Goal: Information Seeking & Learning: Learn about a topic

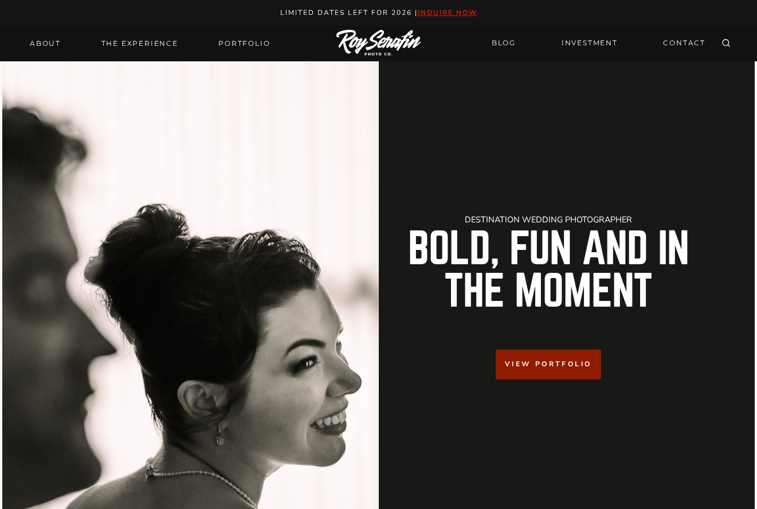
drag, startPoint x: 379, startPoint y: 387, endPoint x: 359, endPoint y: -65, distance: 452.9
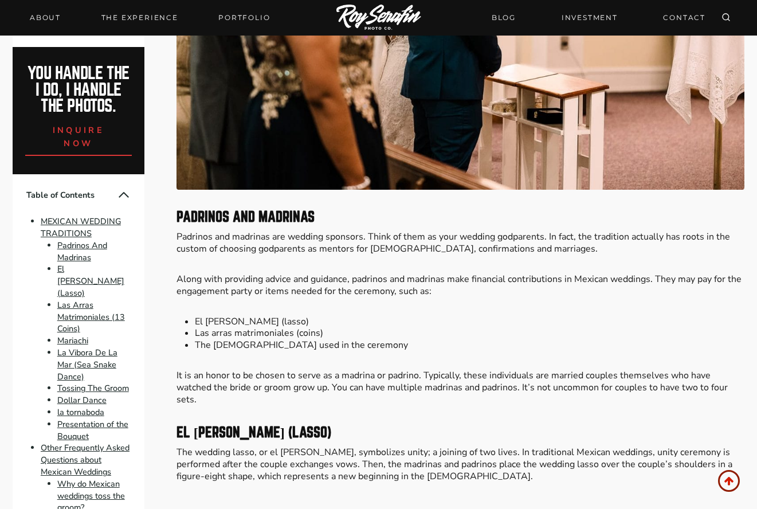
scroll to position [974, 0]
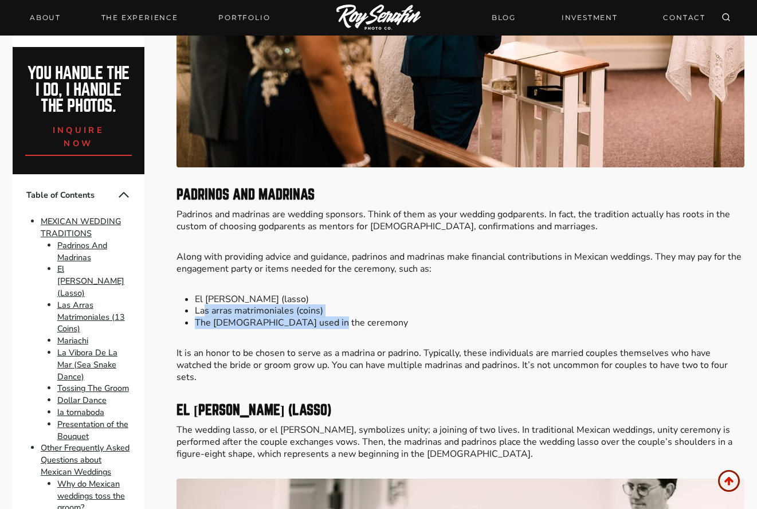
drag, startPoint x: 206, startPoint y: 310, endPoint x: 324, endPoint y: 320, distance: 119.0
click at [324, 320] on ul "El [PERSON_NAME] (lasso) Las arras matrimoniales (coins) [DEMOGRAPHIC_DATA] use…" at bounding box center [460, 311] width 568 height 36
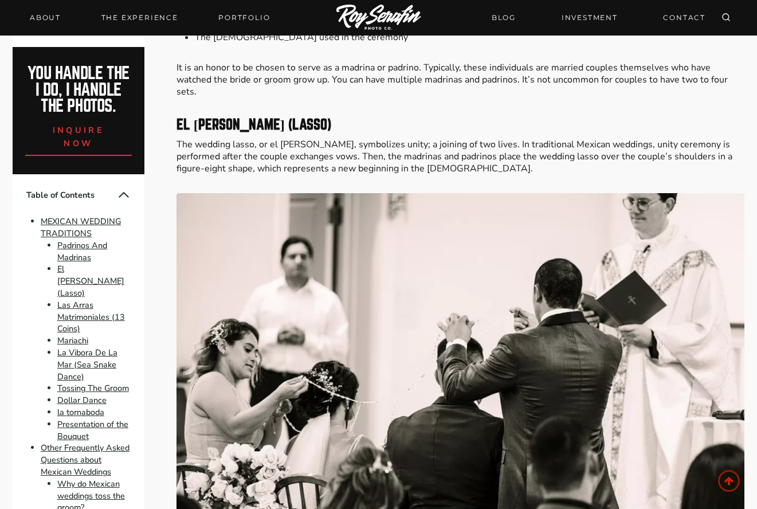
scroll to position [1260, 0]
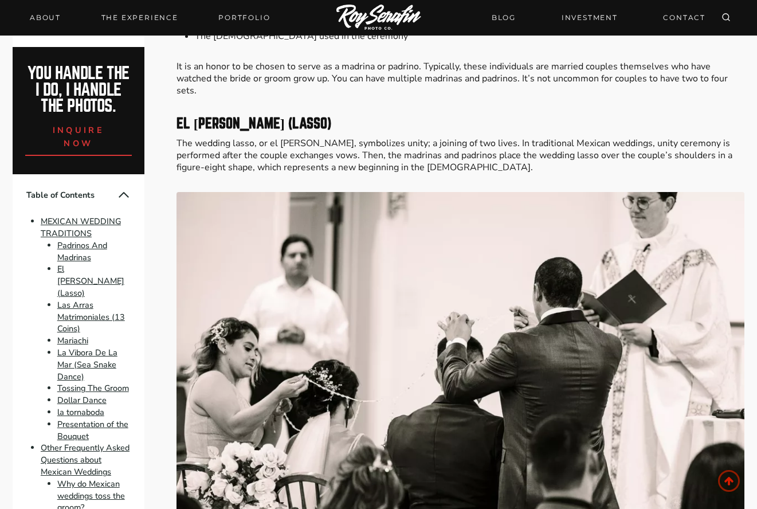
click at [442, 160] on p "The wedding lasso, or el [PERSON_NAME], symbolizes unity; a joining of two live…" at bounding box center [460, 155] width 568 height 36
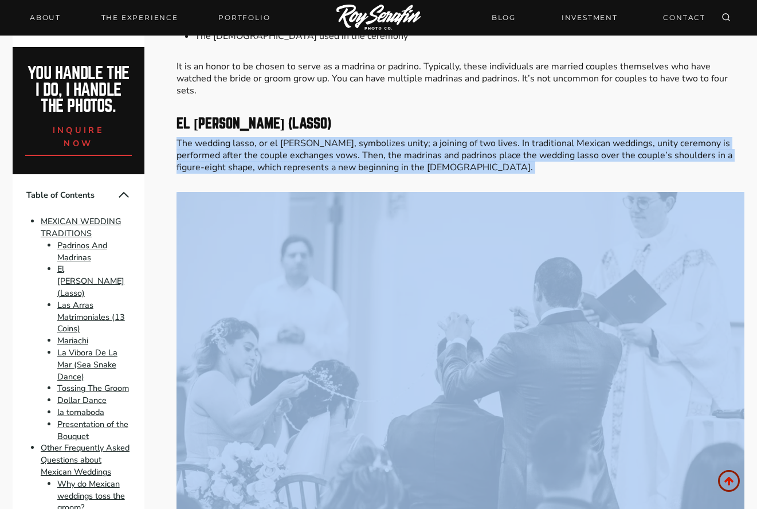
click at [442, 160] on p "The wedding lasso, or el [PERSON_NAME], symbolizes unity; a joining of two live…" at bounding box center [460, 155] width 568 height 36
click at [404, 163] on p "The wedding lasso, or el [PERSON_NAME], symbolizes unity; a joining of two live…" at bounding box center [460, 155] width 568 height 36
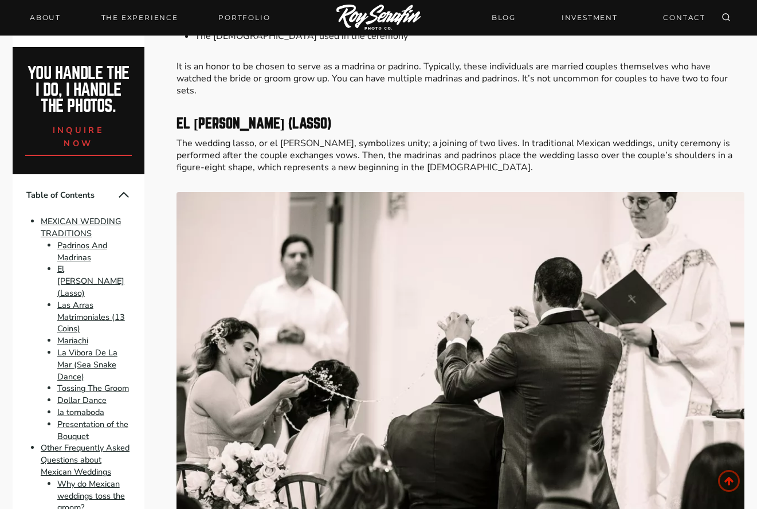
click at [390, 167] on p "The wedding lasso, or el [PERSON_NAME], symbolizes unity; a joining of two live…" at bounding box center [460, 155] width 568 height 36
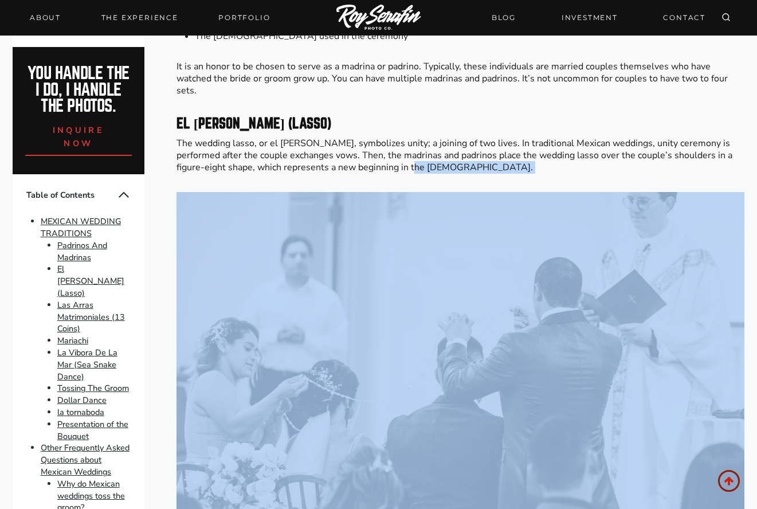
click at [390, 167] on p "The wedding lasso, or el [PERSON_NAME], symbolizes unity; a joining of two live…" at bounding box center [460, 155] width 568 height 36
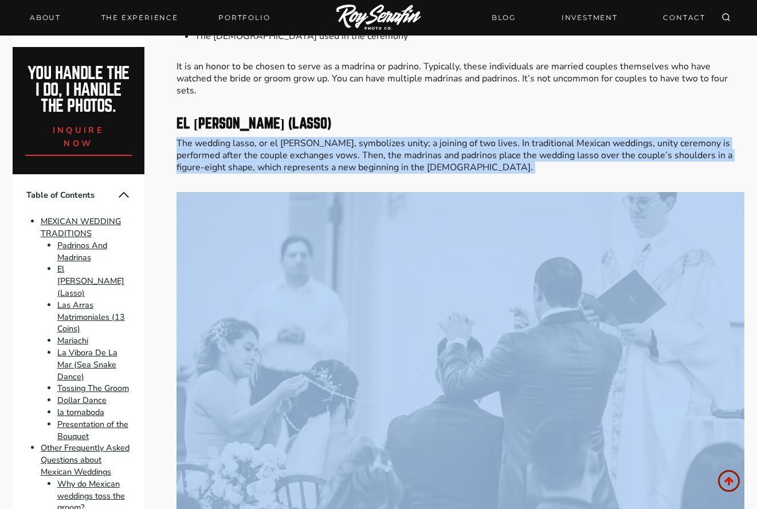
click at [390, 167] on p "The wedding lasso, or el [PERSON_NAME], symbolizes unity; a joining of two live…" at bounding box center [460, 155] width 568 height 36
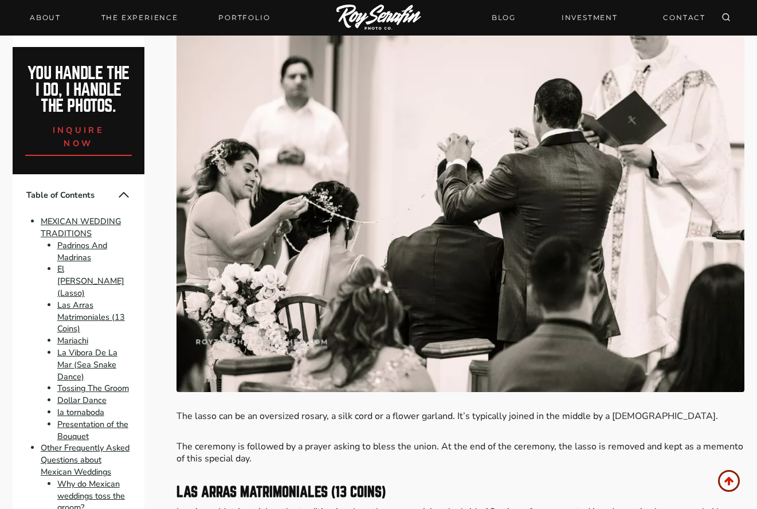
scroll to position [1489, 0]
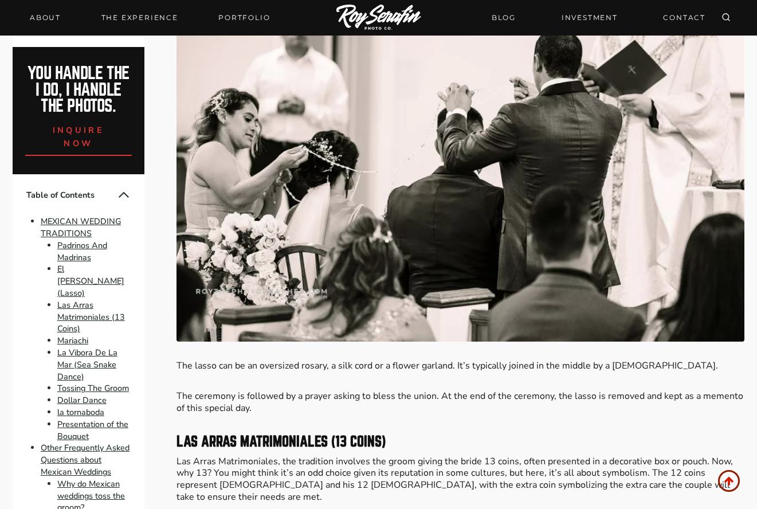
click at [309, 367] on p "The lasso can be an oversized rosary, a silk cord or a flower garland. It’s typ…" at bounding box center [460, 366] width 568 height 12
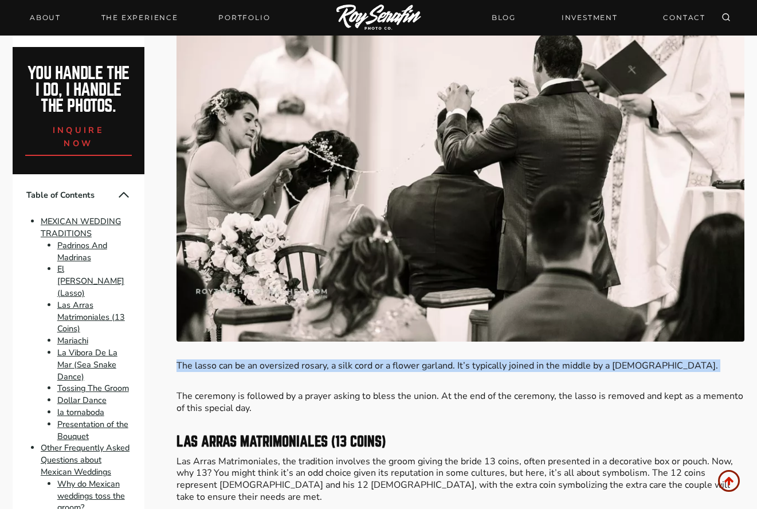
click at [309, 367] on p "The lasso can be an oversized rosary, a silk cord or a flower garland. It’s typ…" at bounding box center [460, 366] width 568 height 12
click at [313, 367] on p "The lasso can be an oversized rosary, a silk cord or a flower garland. It’s typ…" at bounding box center [460, 366] width 568 height 12
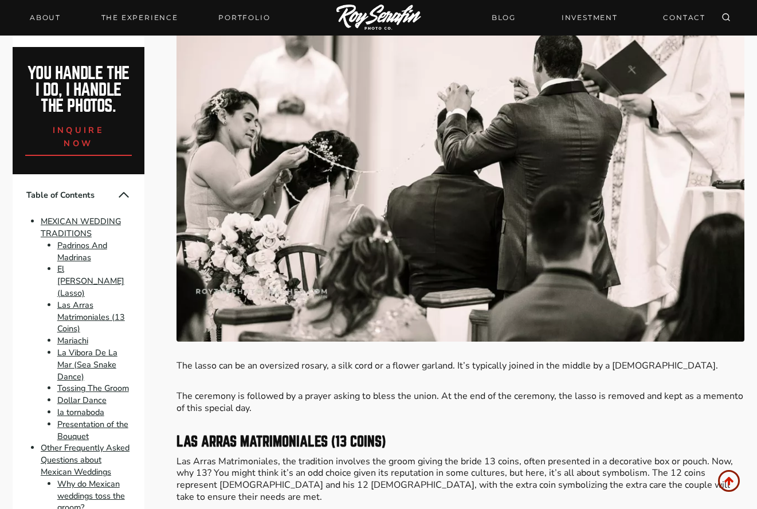
click at [310, 410] on p "The ceremony is followed by a prayer asking to bless the union. At the end of t…" at bounding box center [460, 402] width 568 height 24
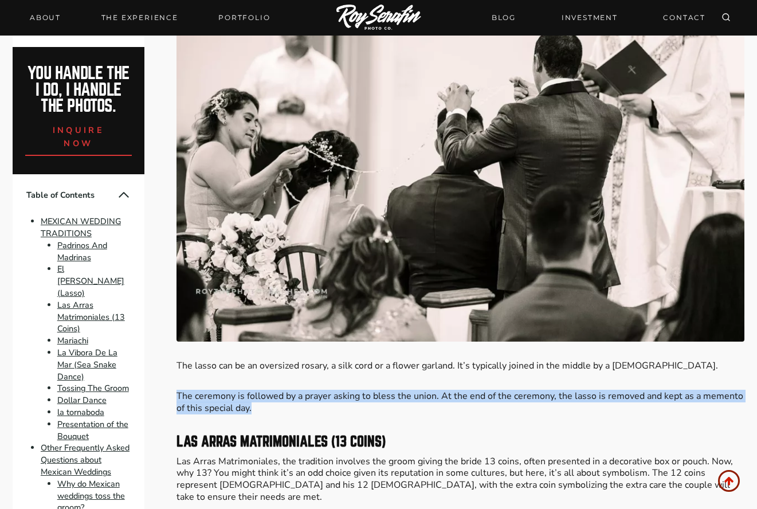
click at [310, 410] on p "The ceremony is followed by a prayer asking to bless the union. At the end of t…" at bounding box center [460, 402] width 568 height 24
click at [325, 409] on p "The ceremony is followed by a prayer asking to bless the union. At the end of t…" at bounding box center [460, 402] width 568 height 24
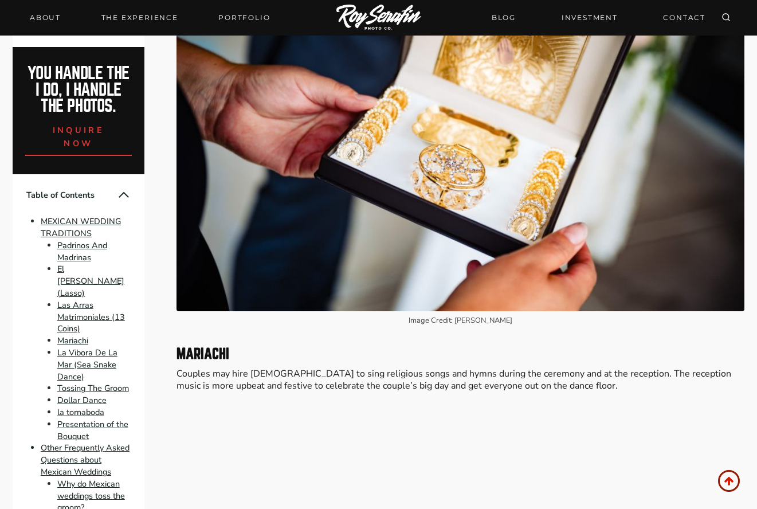
scroll to position [2291, 0]
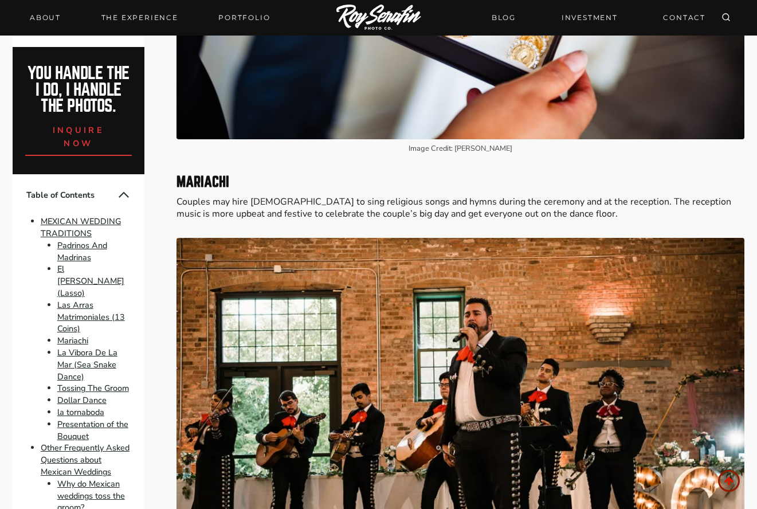
click at [301, 206] on p "Couples may hire [DEMOGRAPHIC_DATA] to sing religious songs and hymns during th…" at bounding box center [460, 208] width 568 height 24
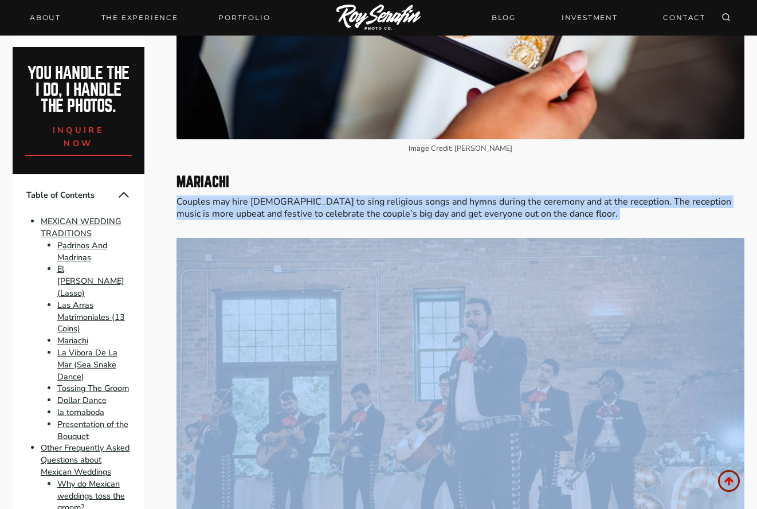
click at [301, 206] on p "Couples may hire [DEMOGRAPHIC_DATA] to sing religious songs and hymns during th…" at bounding box center [460, 208] width 568 height 24
click at [302, 206] on p "Couples may hire [DEMOGRAPHIC_DATA] to sing religious songs and hymns during th…" at bounding box center [460, 208] width 568 height 24
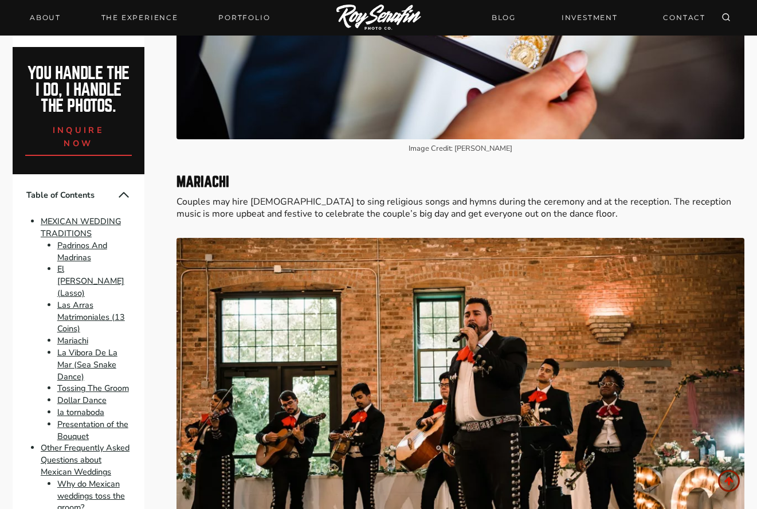
click at [300, 206] on p "Couples may hire [DEMOGRAPHIC_DATA] to sing religious songs and hymns during th…" at bounding box center [460, 208] width 568 height 24
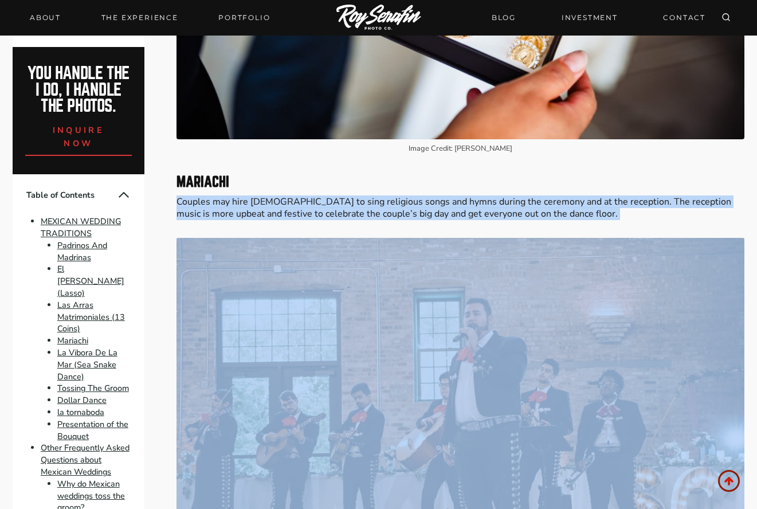
click at [300, 206] on p "Couples may hire [DEMOGRAPHIC_DATA] to sing religious songs and hymns during th…" at bounding box center [460, 208] width 568 height 24
click at [313, 204] on p "Couples may hire [DEMOGRAPHIC_DATA] to sing religious songs and hymns during th…" at bounding box center [460, 208] width 568 height 24
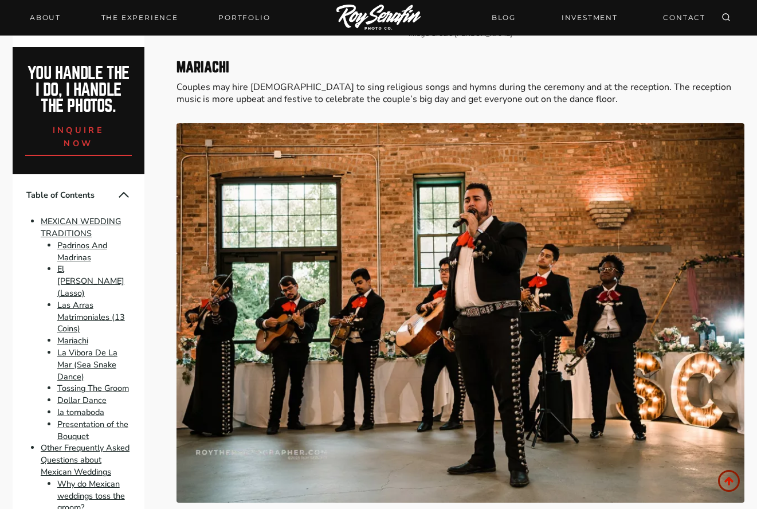
scroll to position [2578, 0]
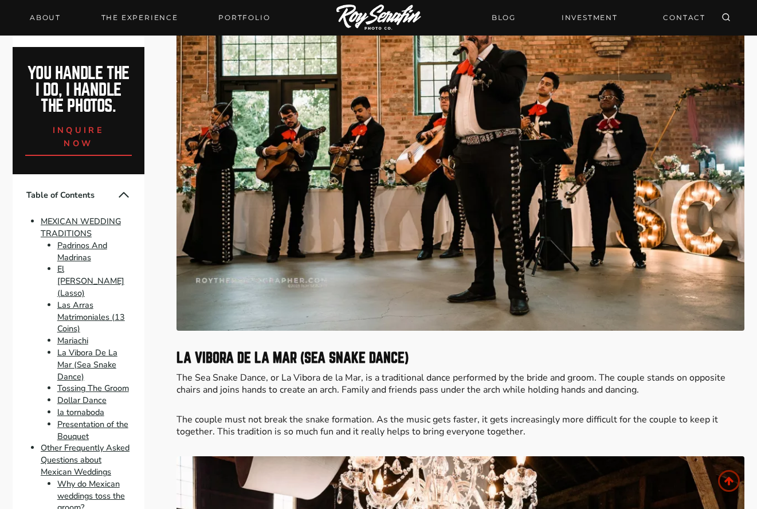
click at [335, 372] on p "The Sea Snake Dance, or La Vibora de la Mar, is a traditional dance performed b…" at bounding box center [460, 384] width 568 height 24
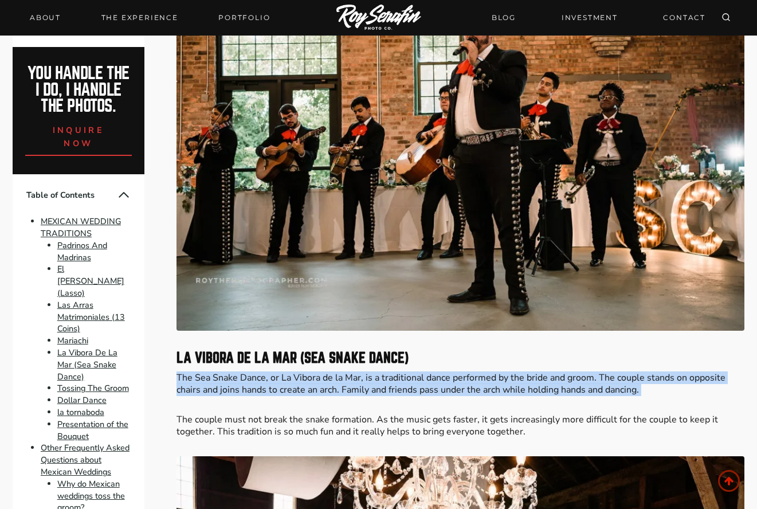
click at [335, 372] on p "The Sea Snake Dance, or La Vibora de la Mar, is a traditional dance performed b…" at bounding box center [460, 384] width 568 height 24
click at [333, 378] on p "The Sea Snake Dance, or La Vibora de la Mar, is a traditional dance performed b…" at bounding box center [460, 384] width 568 height 24
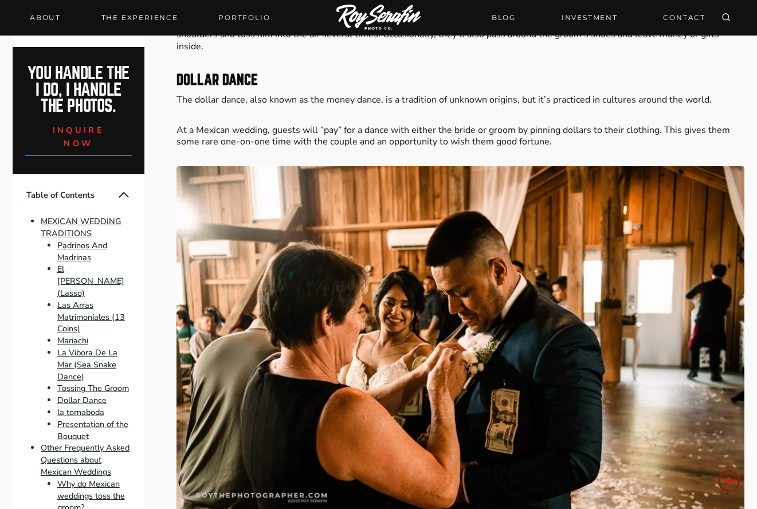
scroll to position [3379, 0]
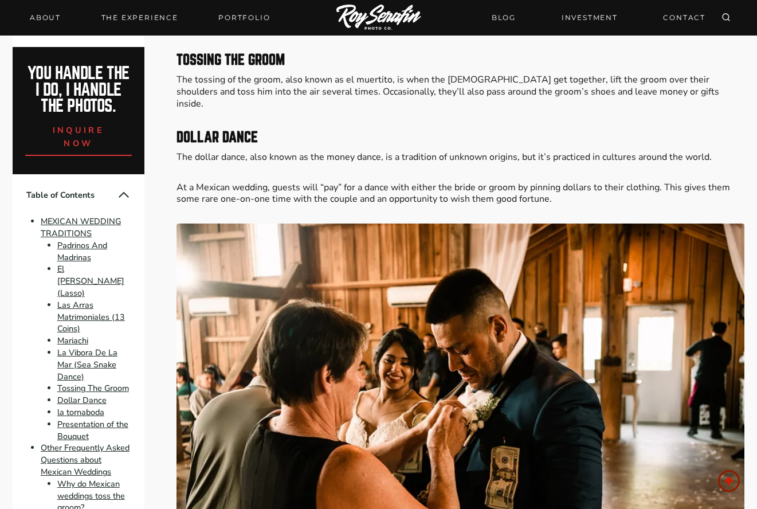
click at [408, 182] on p "At a Mexican wedding, guests will “pay” for a dance with either the bride or gr…" at bounding box center [460, 194] width 568 height 24
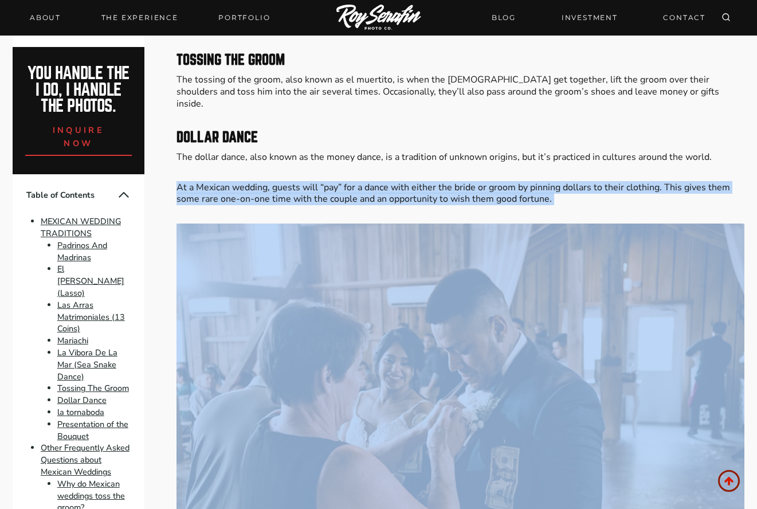
click at [408, 182] on p "At a Mexican wedding, guests will “pay” for a dance with either the bride or gr…" at bounding box center [460, 194] width 568 height 24
click at [390, 182] on p "At a Mexican wedding, guests will “pay” for a dance with either the bride or gr…" at bounding box center [460, 194] width 568 height 24
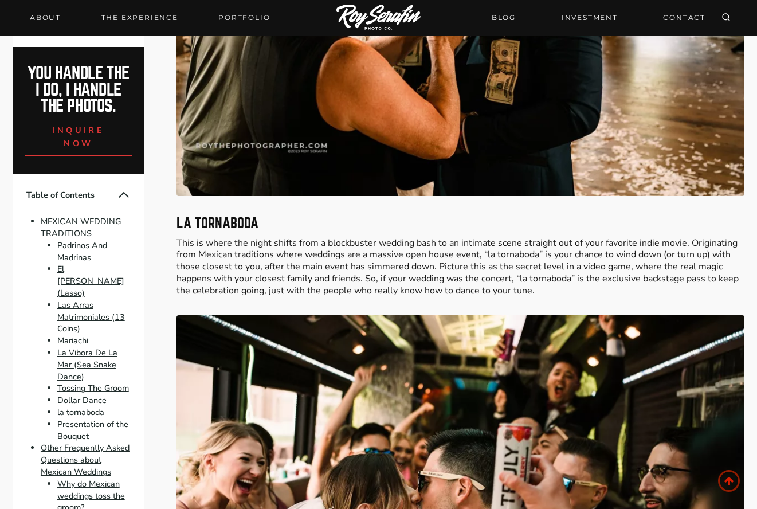
scroll to position [3780, 0]
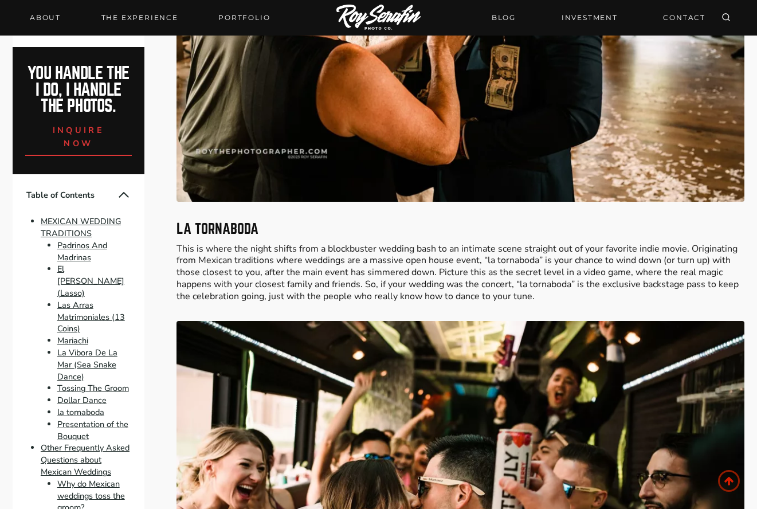
click at [363, 243] on p "This is where the night shifts from a blockbuster wedding bash to an intimate s…" at bounding box center [460, 273] width 568 height 60
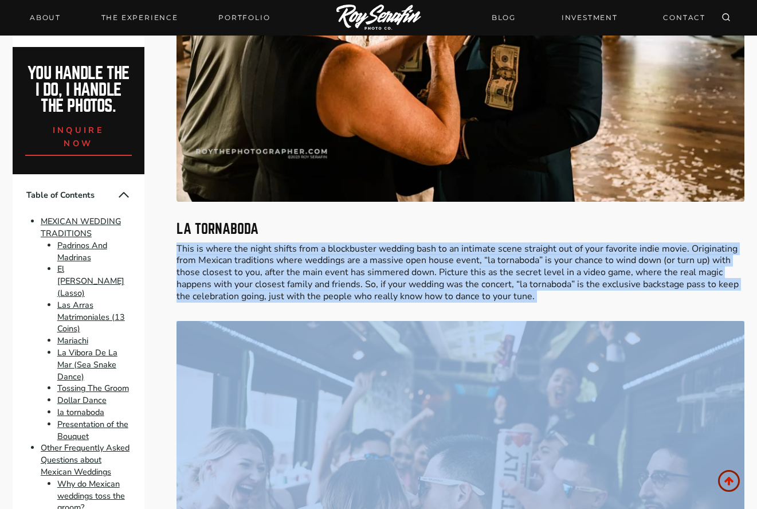
click at [363, 243] on p "This is where the night shifts from a blockbuster wedding bash to an intimate s…" at bounding box center [460, 273] width 568 height 60
click at [358, 254] on p "This is where the night shifts from a blockbuster wedding bash to an intimate s…" at bounding box center [460, 273] width 568 height 60
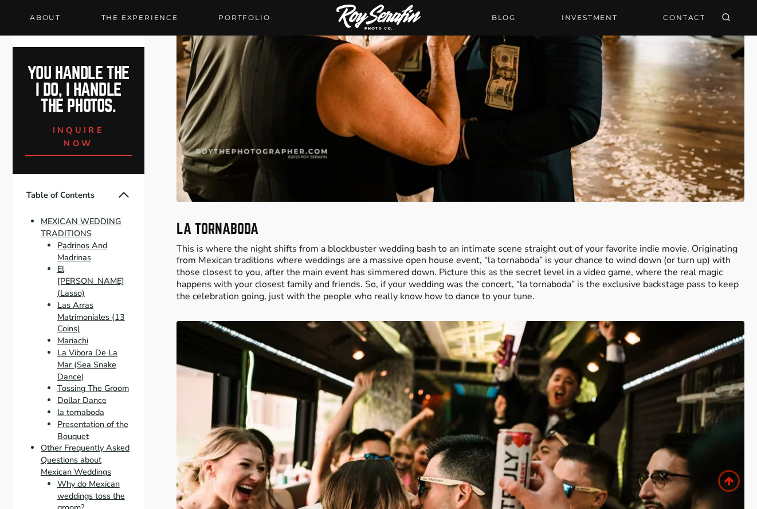
click at [387, 243] on p "This is where the night shifts from a blockbuster wedding bash to an intimate s…" at bounding box center [460, 273] width 568 height 60
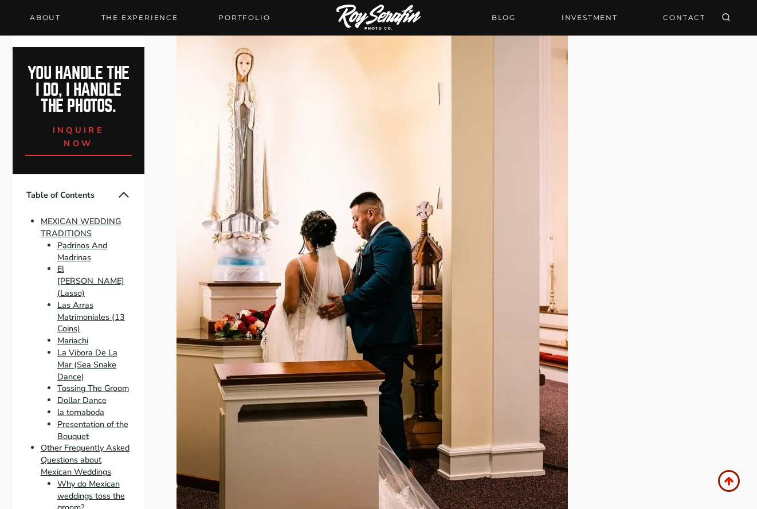
scroll to position [4353, 0]
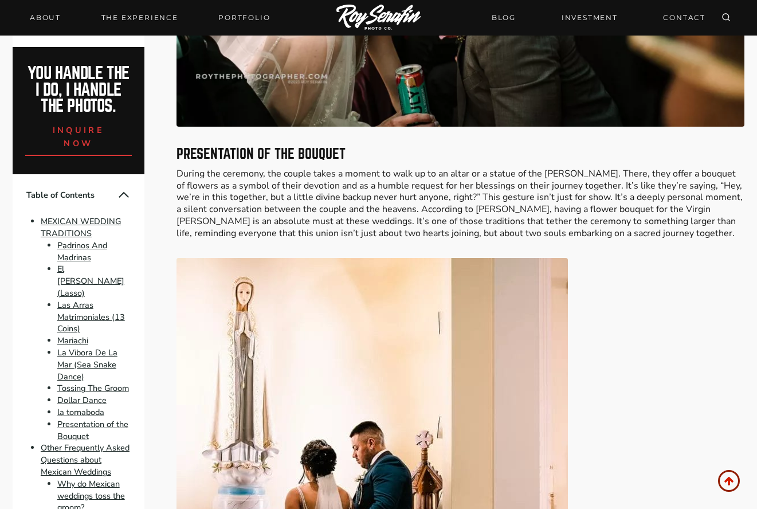
click at [318, 199] on p "During the ceremony, the couple takes a moment to walk up to an altar or a stat…" at bounding box center [460, 204] width 568 height 72
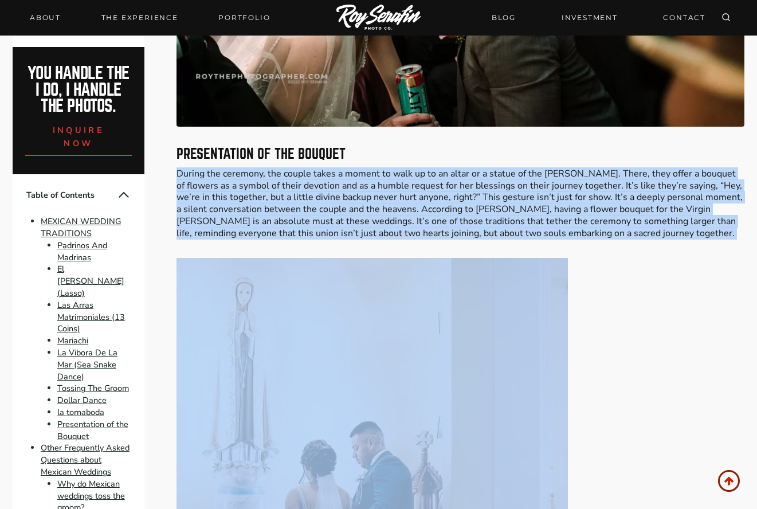
click at [318, 199] on p "During the ceremony, the couple takes a moment to walk up to an altar or a stat…" at bounding box center [460, 204] width 568 height 72
click at [345, 194] on p "During the ceremony, the couple takes a moment to walk up to an altar or a stat…" at bounding box center [460, 204] width 568 height 72
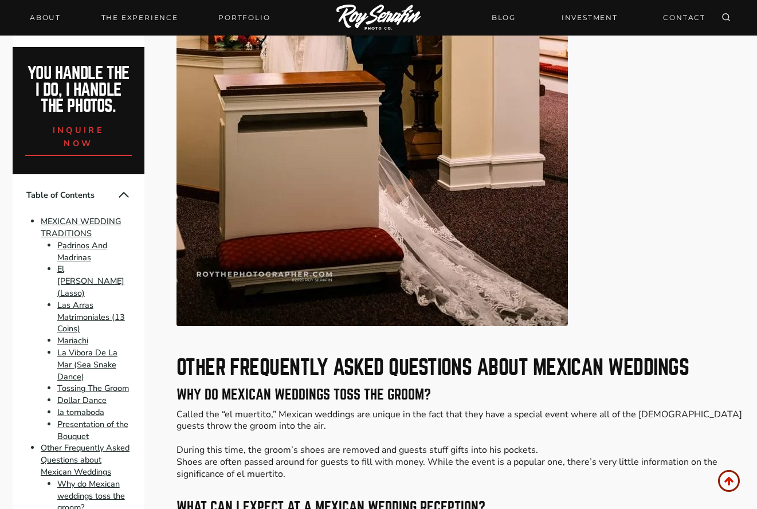
scroll to position [4926, 0]
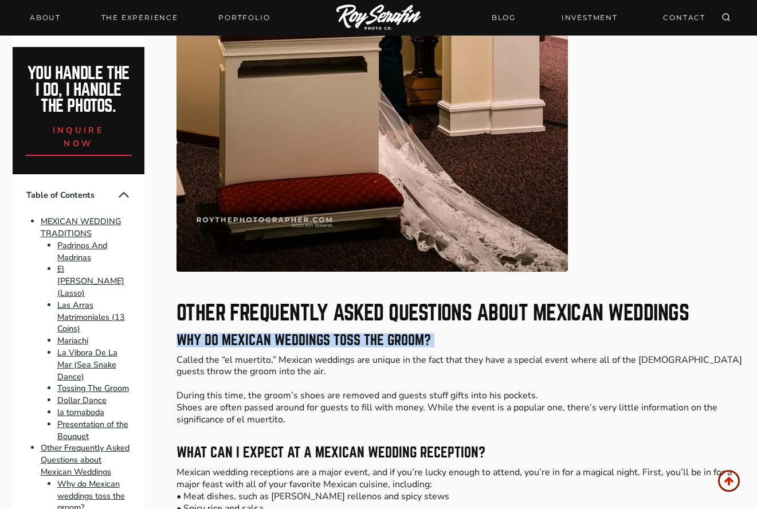
click at [357, 333] on h3 "Why do Mexican weddings toss the groom?" at bounding box center [460, 340] width 568 height 14
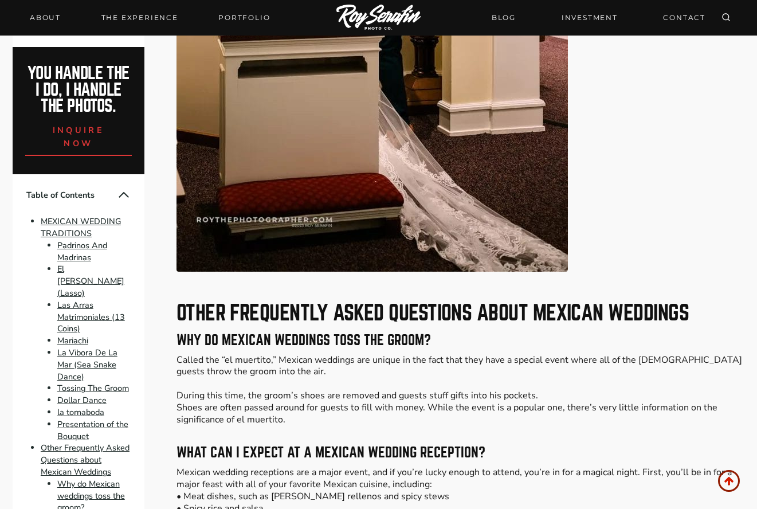
click at [351, 354] on p "Called the “el muertito,” Mexican weddings are unique in the fact that they hav…" at bounding box center [460, 390] width 568 height 72
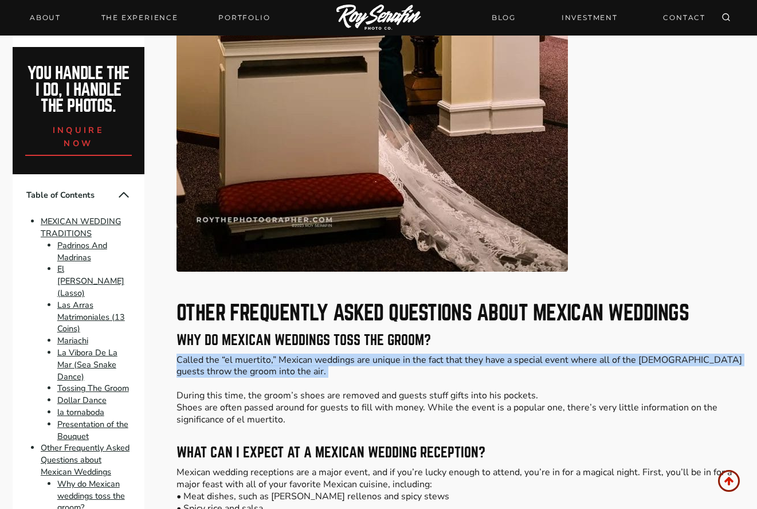
click at [351, 354] on p "Called the “el muertito,” Mexican weddings are unique in the fact that they hav…" at bounding box center [460, 390] width 568 height 72
click at [345, 354] on p "Called the “el muertito,” Mexican weddings are unique in the fact that they hav…" at bounding box center [460, 390] width 568 height 72
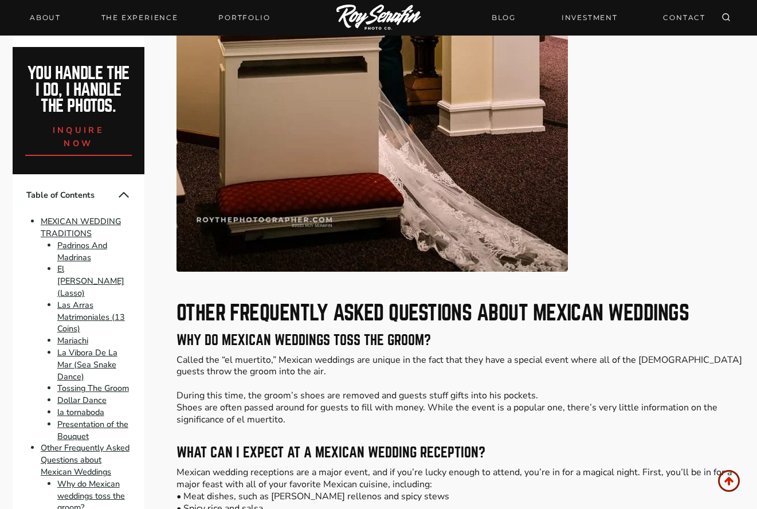
scroll to position [5098, 0]
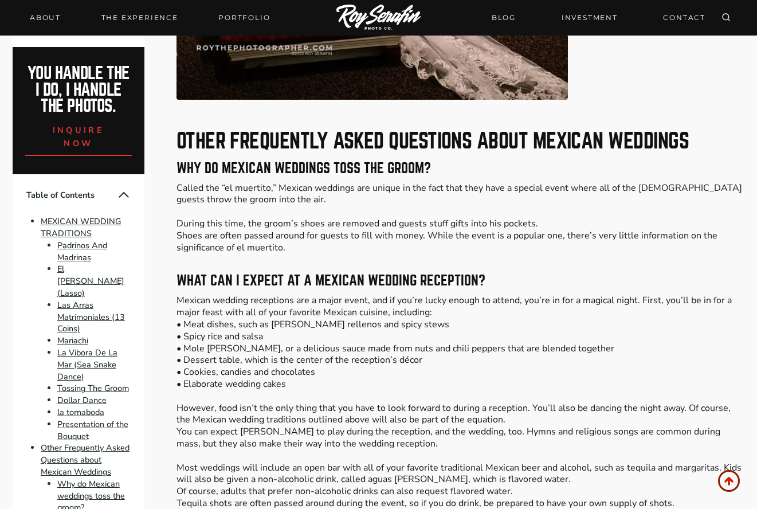
click at [355, 298] on p "Mexican wedding receptions are a major event, and if you’re lucky enough to att…" at bounding box center [460, 460] width 568 height 333
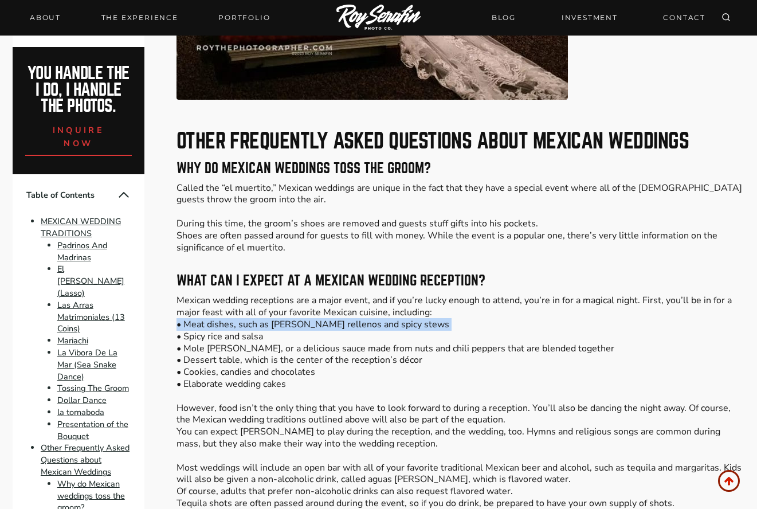
click at [355, 298] on p "Mexican wedding receptions are a major event, and if you’re lucky enough to att…" at bounding box center [460, 460] width 568 height 333
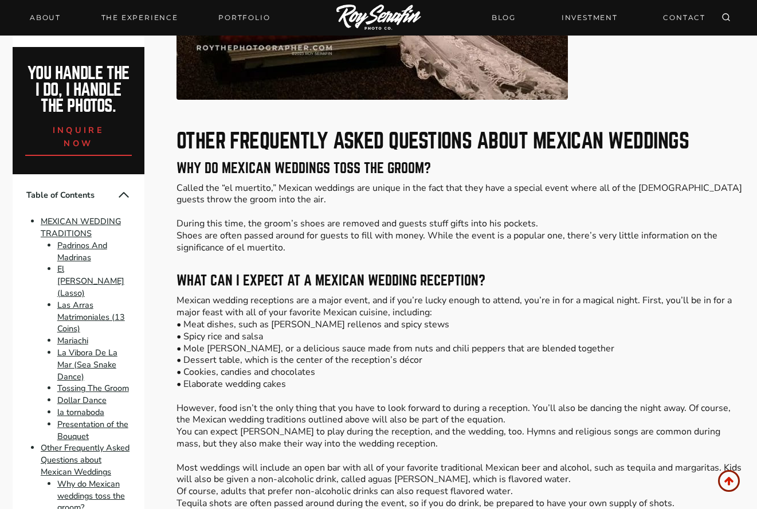
click at [270, 294] on p "Mexican wedding receptions are a major event, and if you’re lucky enough to att…" at bounding box center [460, 460] width 568 height 333
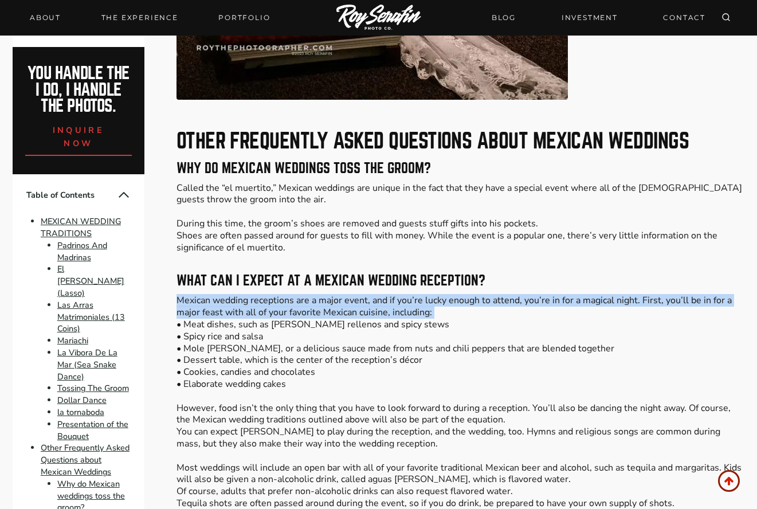
click at [270, 294] on p "Mexican wedding receptions are a major event, and if you’re lucky enough to att…" at bounding box center [460, 460] width 568 height 333
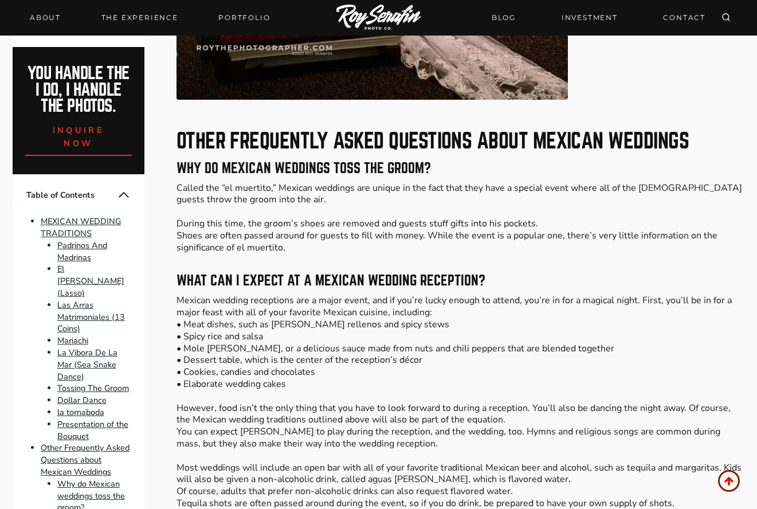
click at [268, 304] on p "Mexican wedding receptions are a major event, and if you’re lucky enough to att…" at bounding box center [460, 460] width 568 height 333
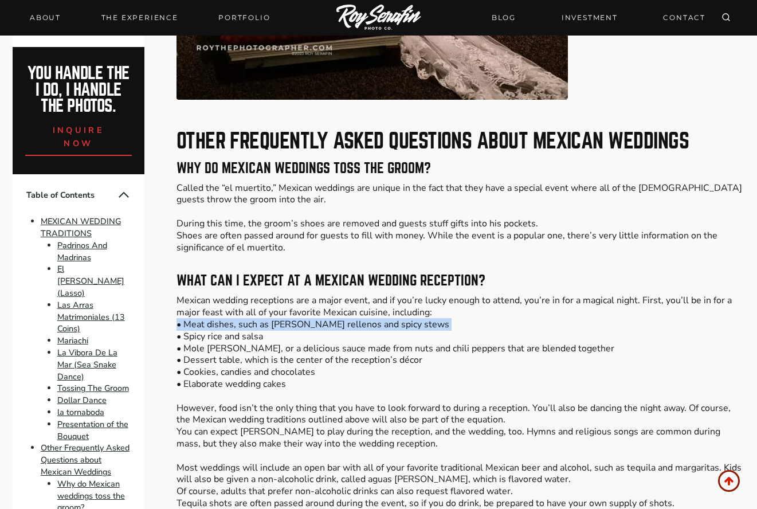
click at [268, 304] on p "Mexican wedding receptions are a major event, and if you’re lucky enough to att…" at bounding box center [460, 460] width 568 height 333
click at [314, 301] on p "Mexican wedding receptions are a major event, and if you’re lucky enough to att…" at bounding box center [460, 460] width 568 height 333
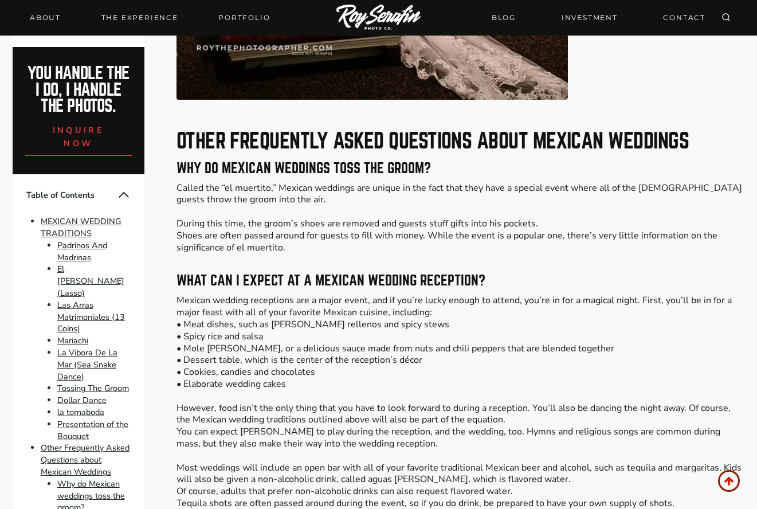
click at [328, 301] on p "Mexican wedding receptions are a major event, and if you’re lucky enough to att…" at bounding box center [460, 460] width 568 height 333
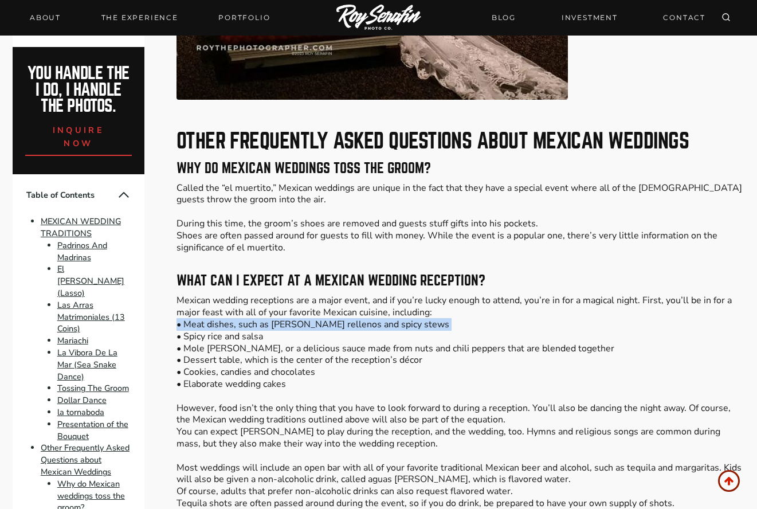
click at [328, 301] on p "Mexican wedding receptions are a major event, and if you’re lucky enough to att…" at bounding box center [460, 460] width 568 height 333
click at [396, 300] on p "Mexican wedding receptions are a major event, and if you’re lucky enough to att…" at bounding box center [460, 460] width 568 height 333
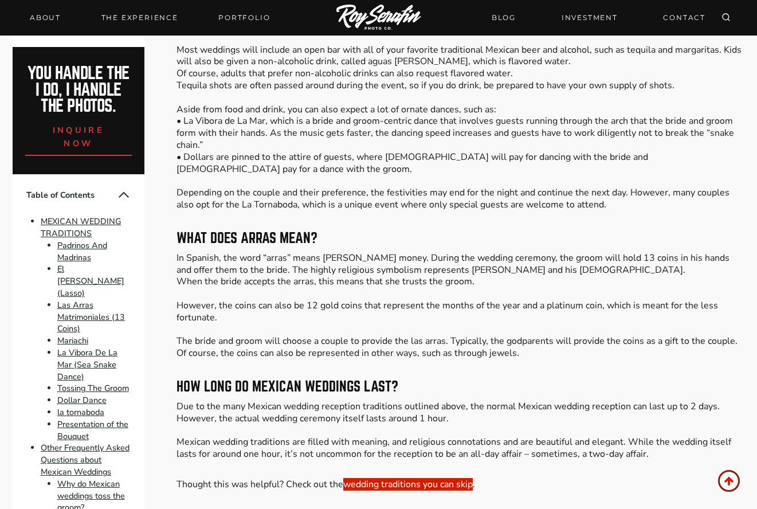
scroll to position [5613, 0]
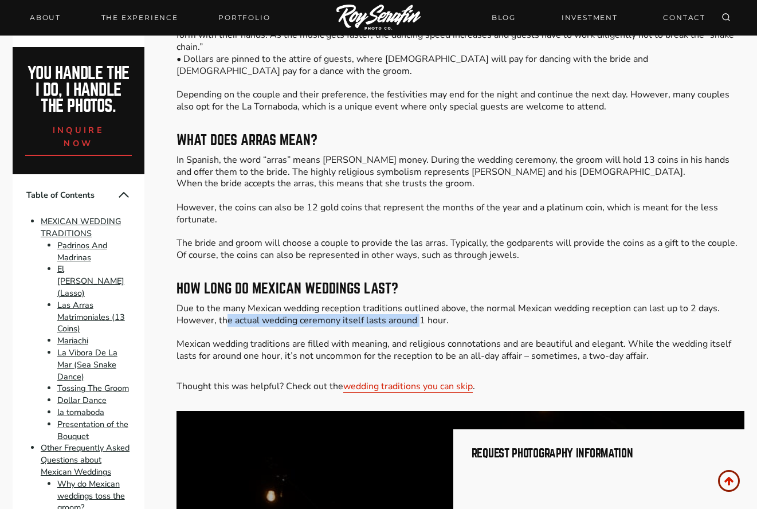
drag, startPoint x: 232, startPoint y: 286, endPoint x: 412, endPoint y: 288, distance: 180.4
click at [419, 302] on p "Due to the many Mexican wedding reception traditions outlined above, the normal…" at bounding box center [460, 332] width 568 height 60
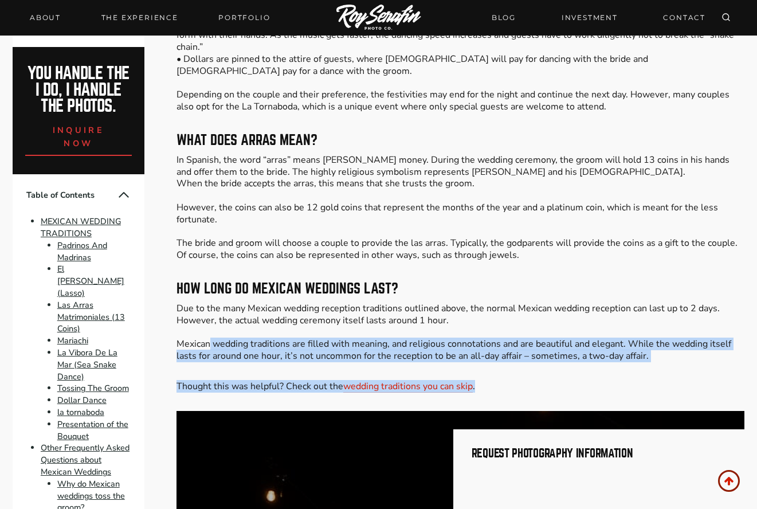
drag, startPoint x: 208, startPoint y: 306, endPoint x: 634, endPoint y: 328, distance: 425.5
click at [500, 313] on p "Due to the many Mexican wedding reception traditions outlined above, the normal…" at bounding box center [460, 332] width 568 height 60
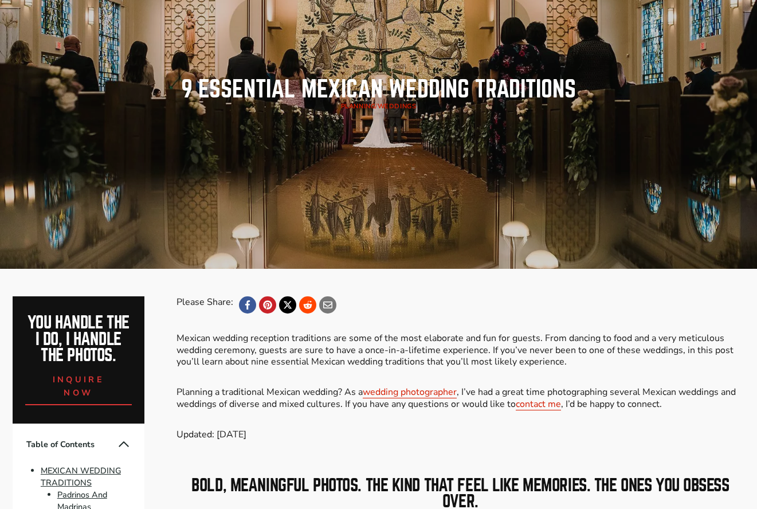
scroll to position [0, 0]
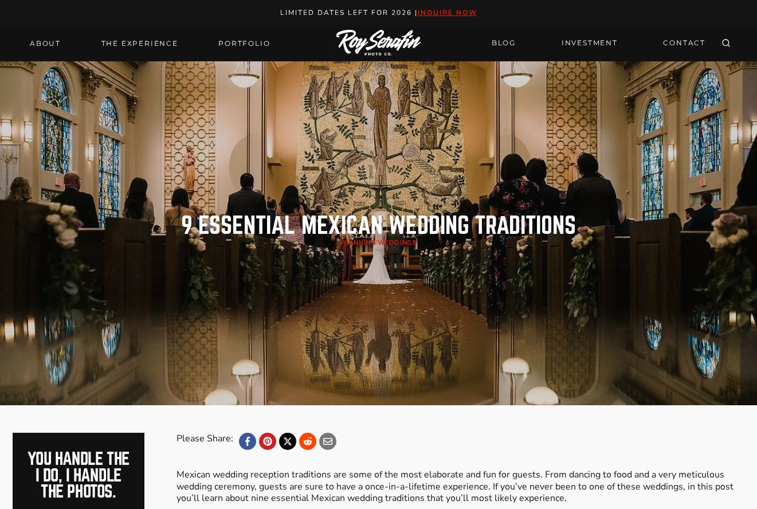
drag, startPoint x: 375, startPoint y: 423, endPoint x: 372, endPoint y: 29, distance: 394.1
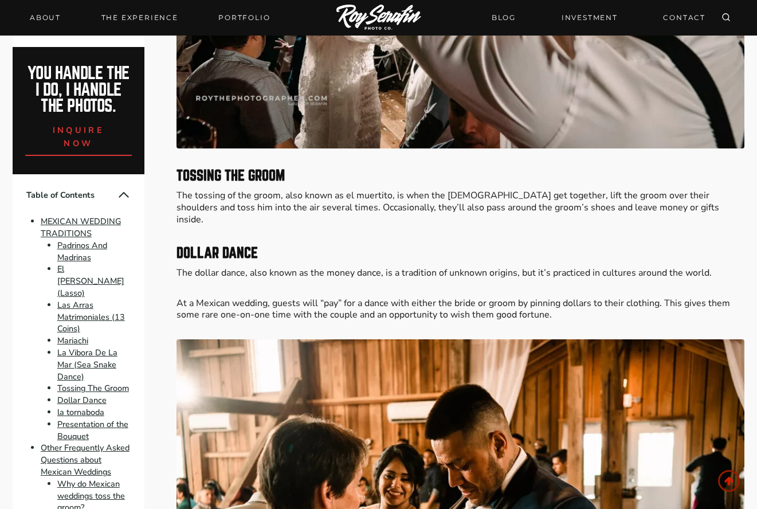
scroll to position [3265, 0]
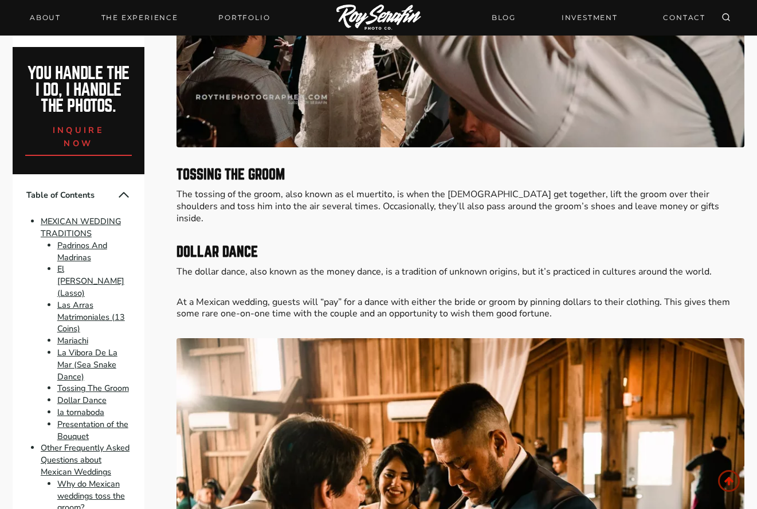
click at [341, 306] on div "Please Share: Mexican wedding reception traditions are some of the most elabora…" at bounding box center [460, 346] width 568 height 6357
click at [343, 296] on p "At a Mexican wedding, guests will “pay” for a dance with either the bride or gr…" at bounding box center [460, 308] width 568 height 24
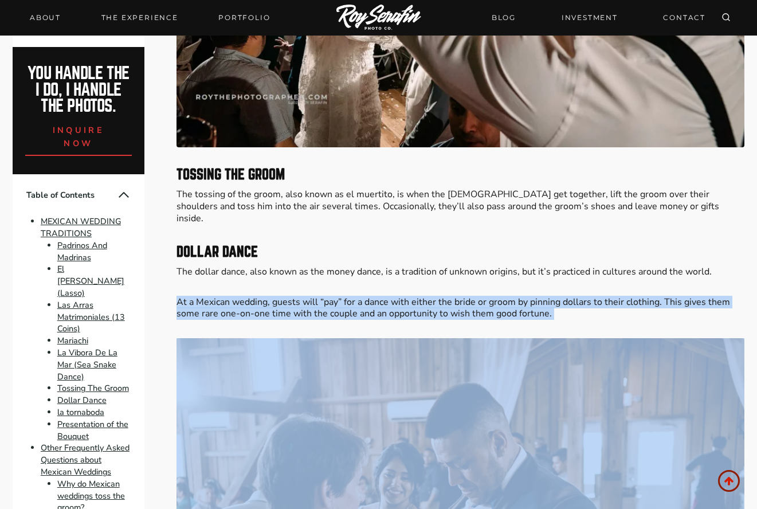
click at [343, 296] on p "At a Mexican wedding, guests will “pay” for a dance with either the bride or gr…" at bounding box center [460, 308] width 568 height 24
click at [307, 296] on p "At a Mexican wedding, guests will “pay” for a dance with either the bride or gr…" at bounding box center [460, 308] width 568 height 24
